Goal: Navigation & Orientation: Find specific page/section

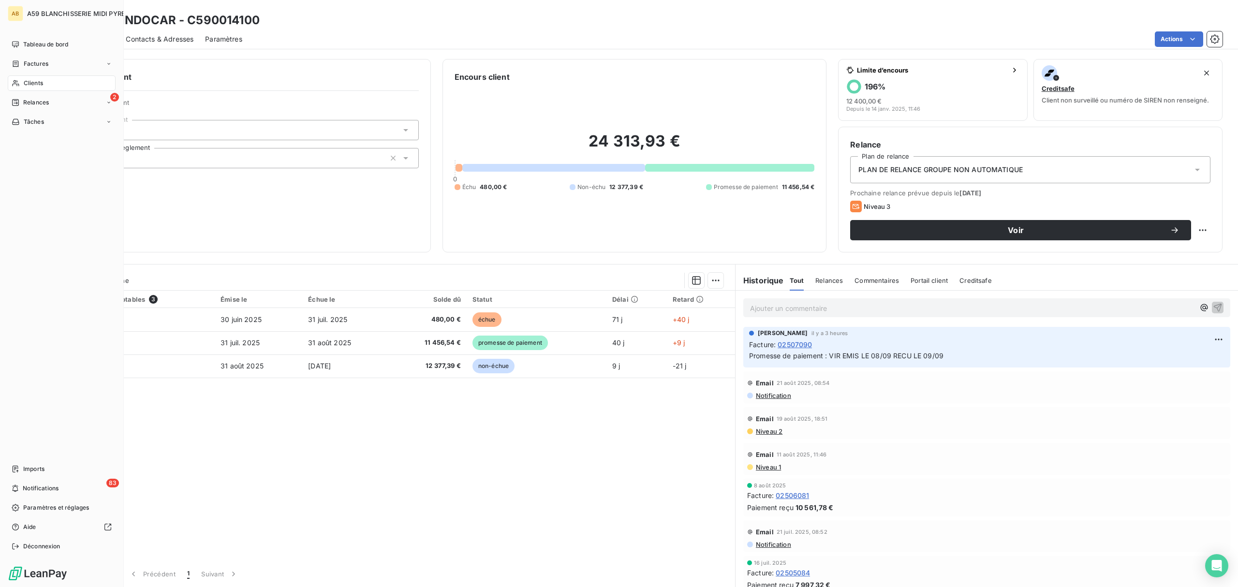
click at [71, 14] on span "A59 BLANCHISSERIE MIDI PYRENEES" at bounding box center [84, 14] width 115 height 8
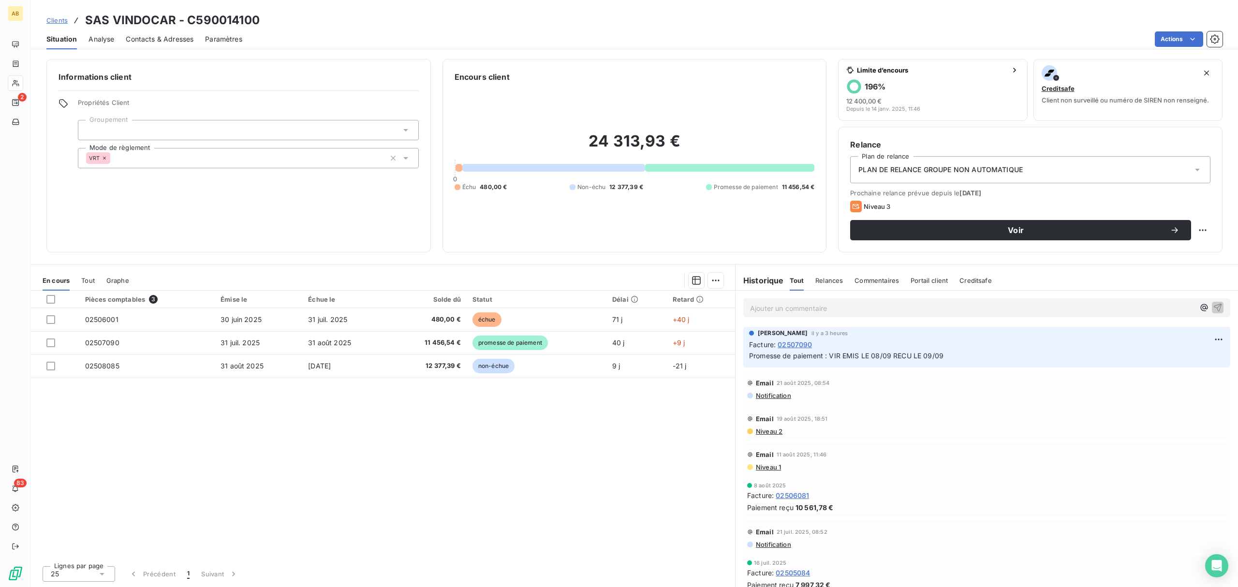
click at [53, 24] on link "Clients" at bounding box center [56, 20] width 21 height 10
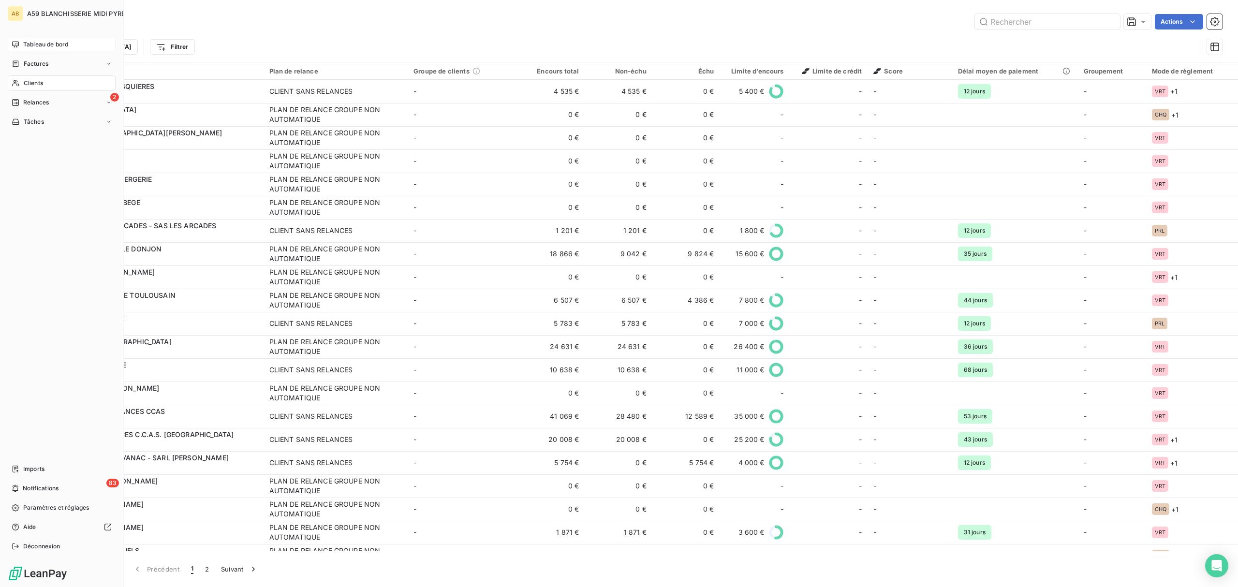
click at [49, 43] on span "Tableau de bord" at bounding box center [45, 44] width 45 height 9
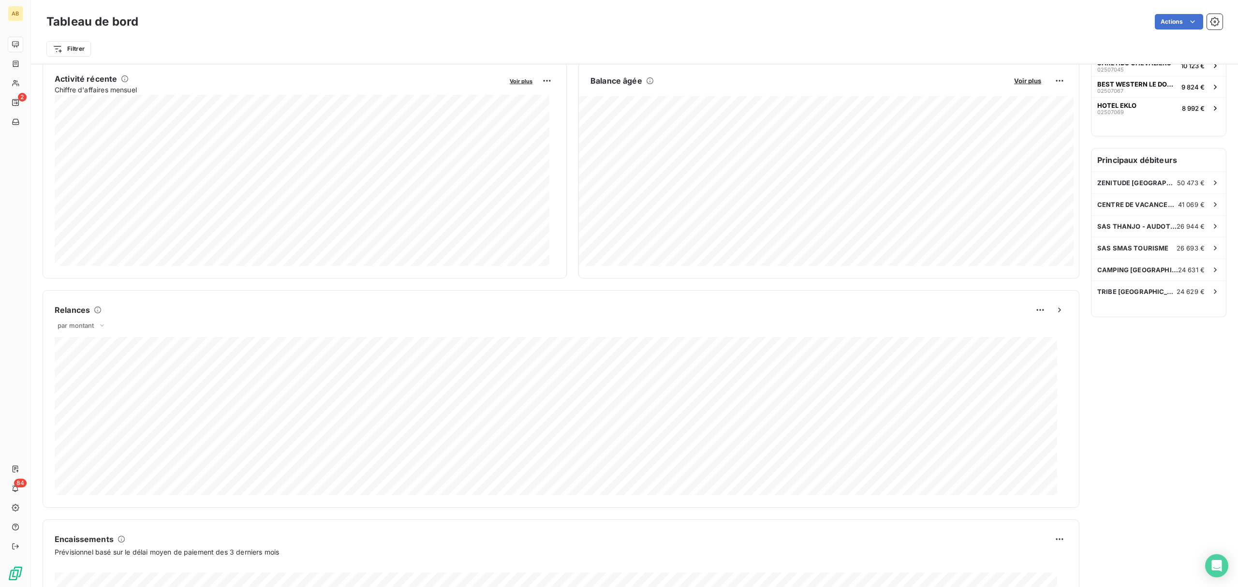
scroll to position [194, 0]
